Goal: Navigation & Orientation: Find specific page/section

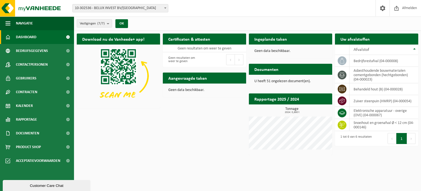
click at [311, 78] on span "Bekijk uw documenten" at bounding box center [305, 80] width 34 height 4
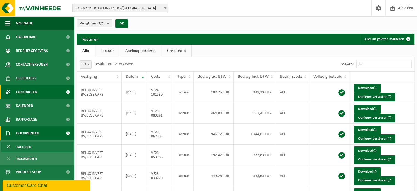
click at [33, 91] on span "Contracten" at bounding box center [26, 92] width 21 height 14
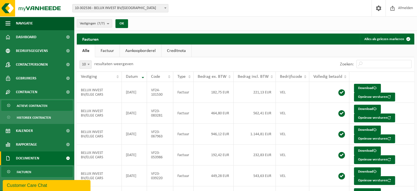
click at [38, 104] on span "Actieve contracten" at bounding box center [32, 105] width 31 height 10
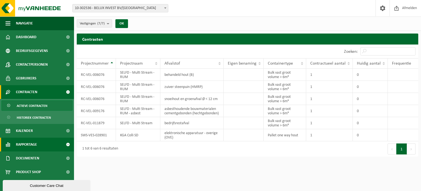
click at [31, 143] on span "Rapportage" at bounding box center [26, 144] width 21 height 14
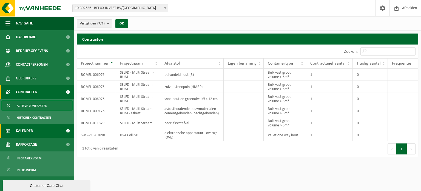
click at [30, 133] on span "Kalender" at bounding box center [24, 131] width 17 height 14
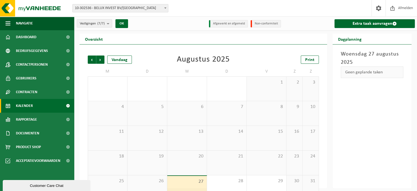
scroll to position [14, 0]
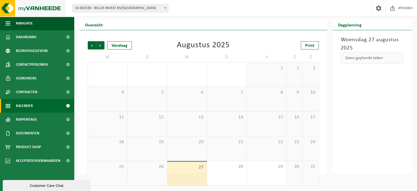
click at [8, 9] on img at bounding box center [33, 8] width 66 height 16
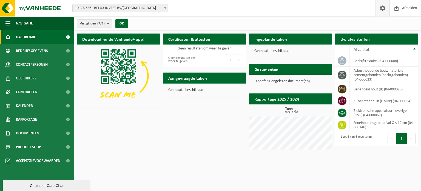
click at [379, 10] on span at bounding box center [383, 8] width 8 height 16
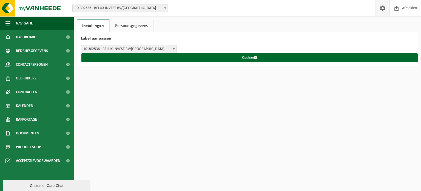
click at [119, 26] on link "Persoonsgegevens" at bounding box center [132, 25] width 44 height 13
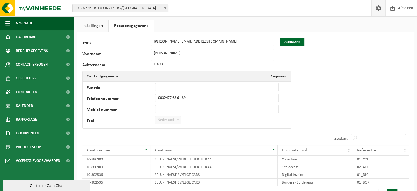
click at [94, 25] on link "Instellingen" at bounding box center [93, 25] width 32 height 13
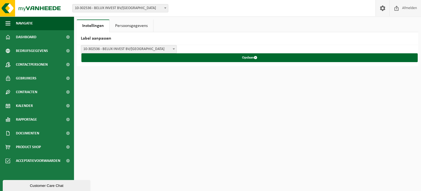
click at [401, 9] on span "Afmelden" at bounding box center [410, 8] width 18 height 16
